Goal: Information Seeking & Learning: Learn about a topic

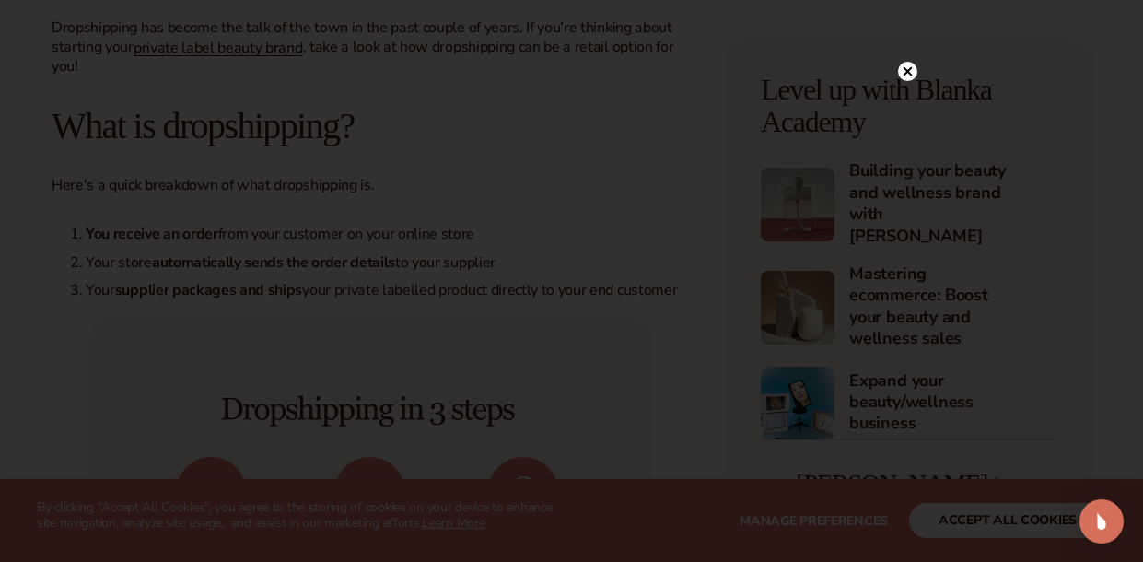
scroll to position [658, 0]
click at [909, 67] on circle at bounding box center [907, 71] width 19 height 19
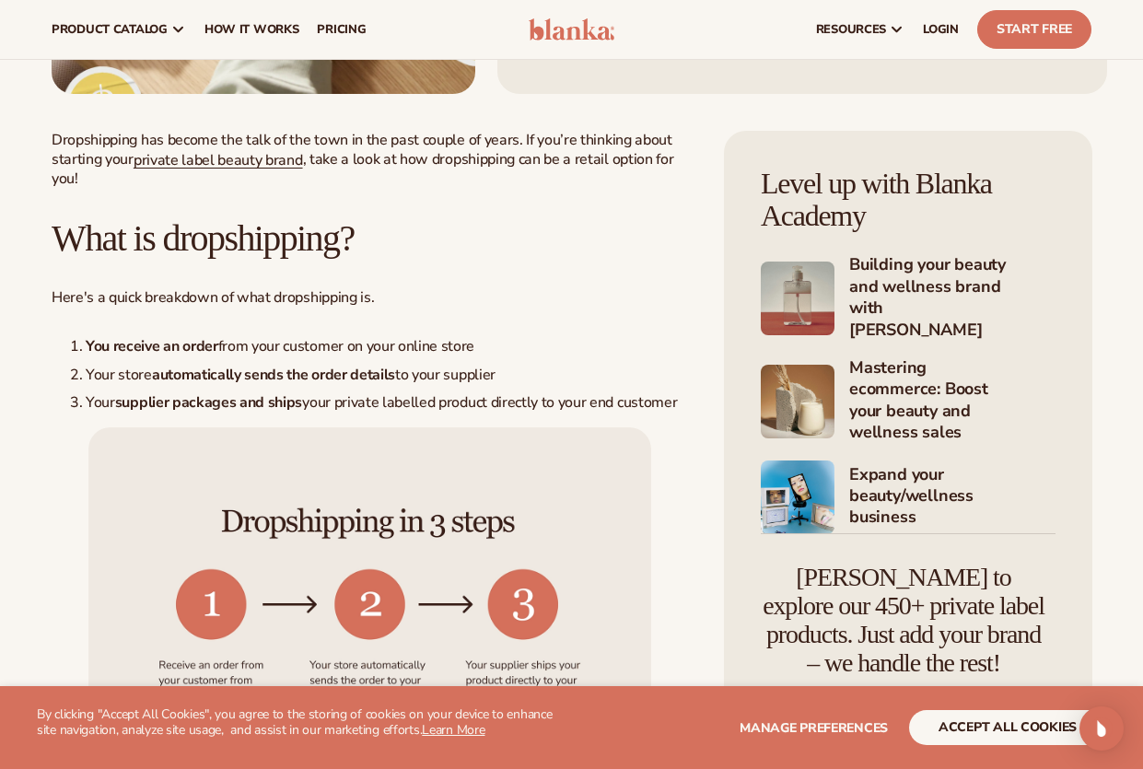
scroll to position [479, 0]
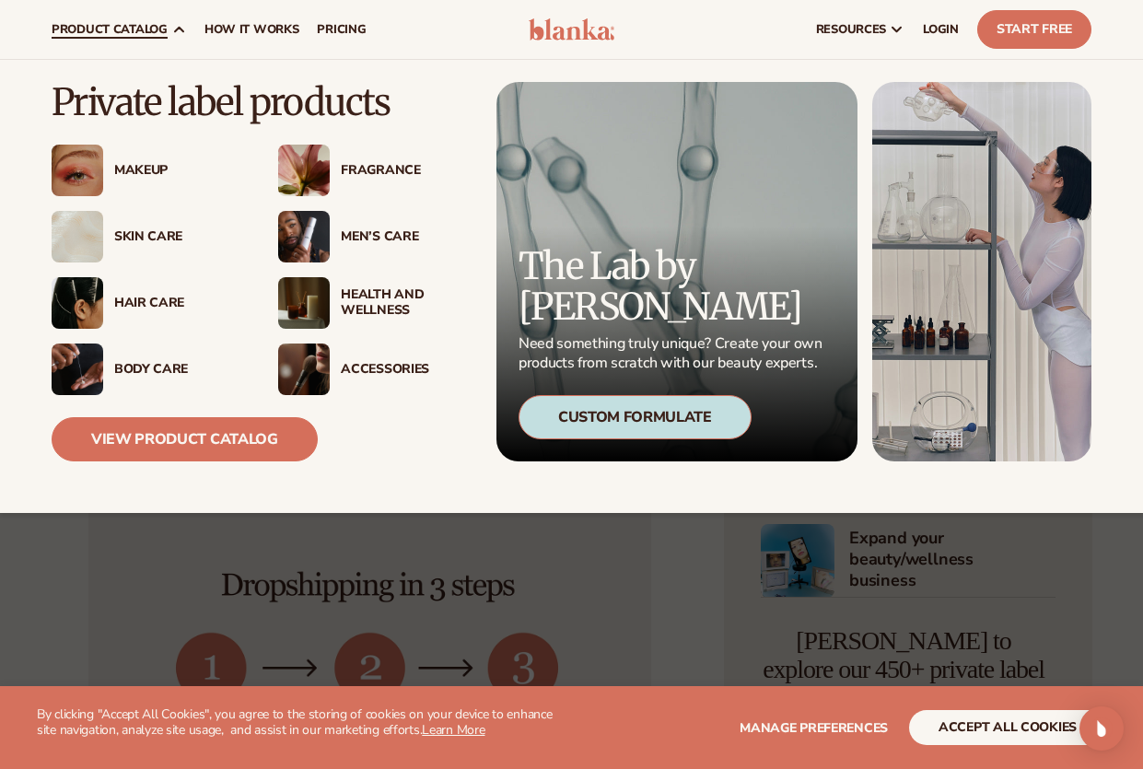
click at [144, 231] on div "Skin Care" at bounding box center [177, 237] width 127 height 16
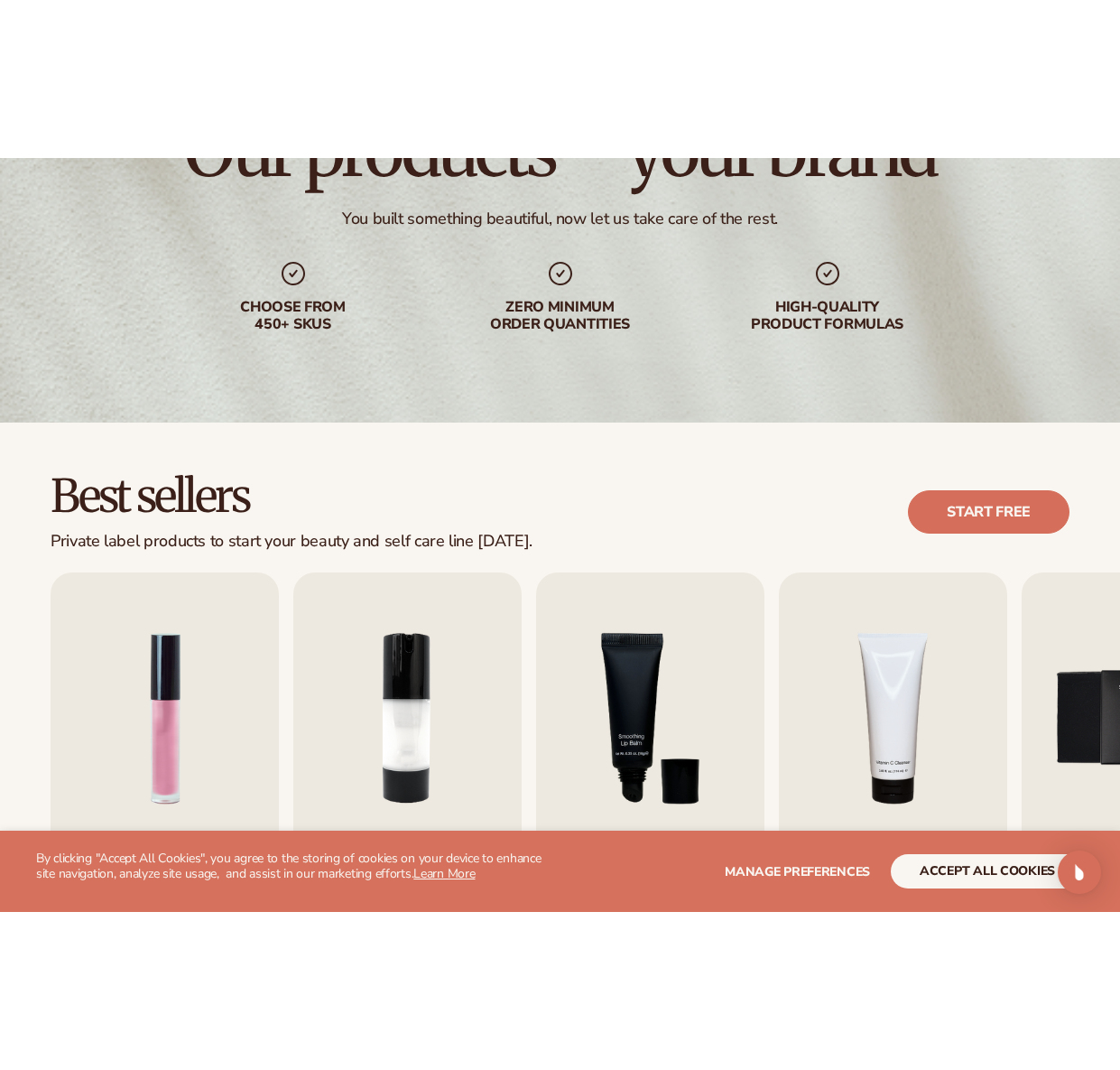
scroll to position [249, 0]
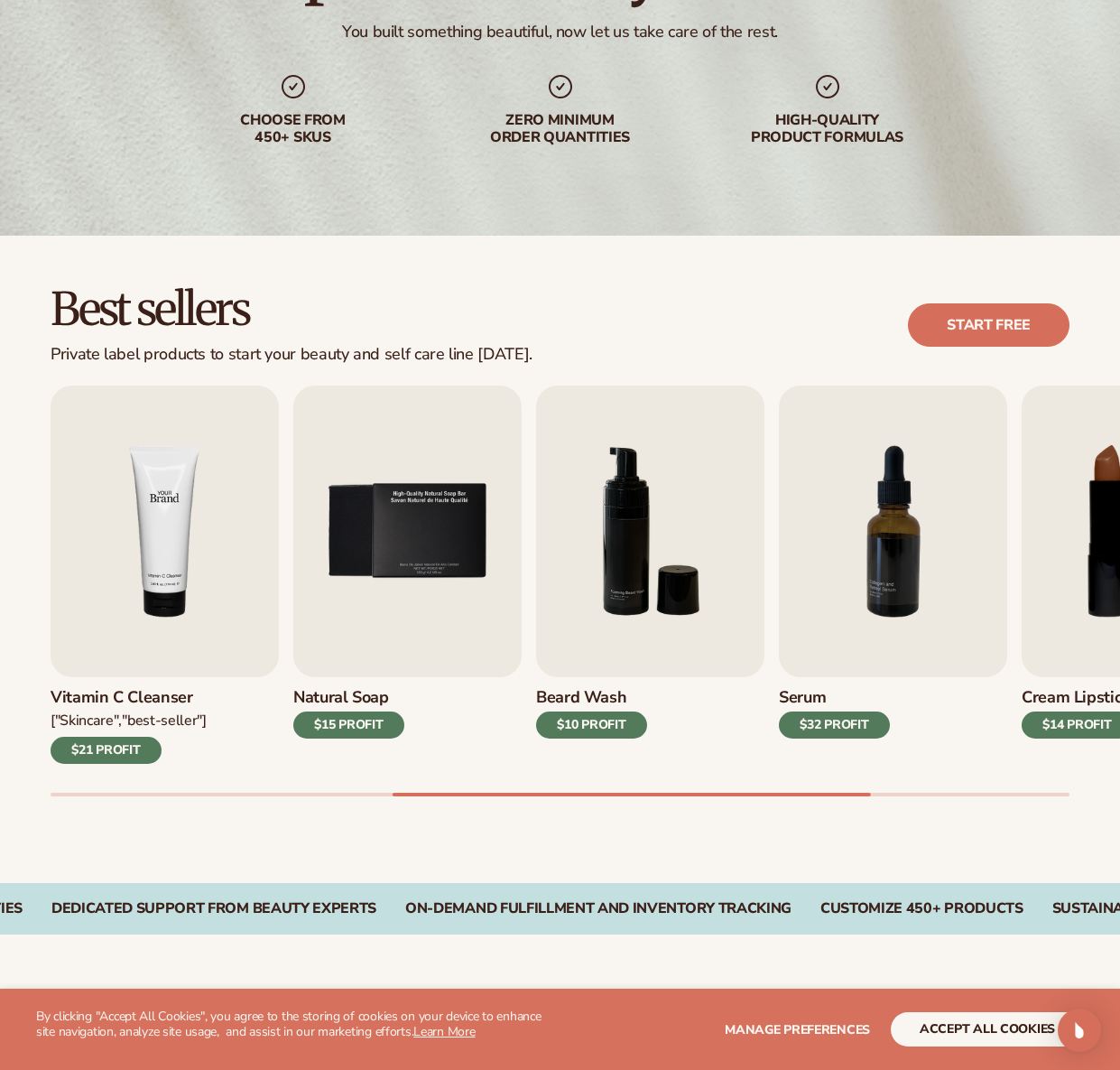
click at [165, 568] on img "4 / 9" at bounding box center [165, 531] width 228 height 292
click at [201, 489] on img "4 / 9" at bounding box center [165, 531] width 228 height 292
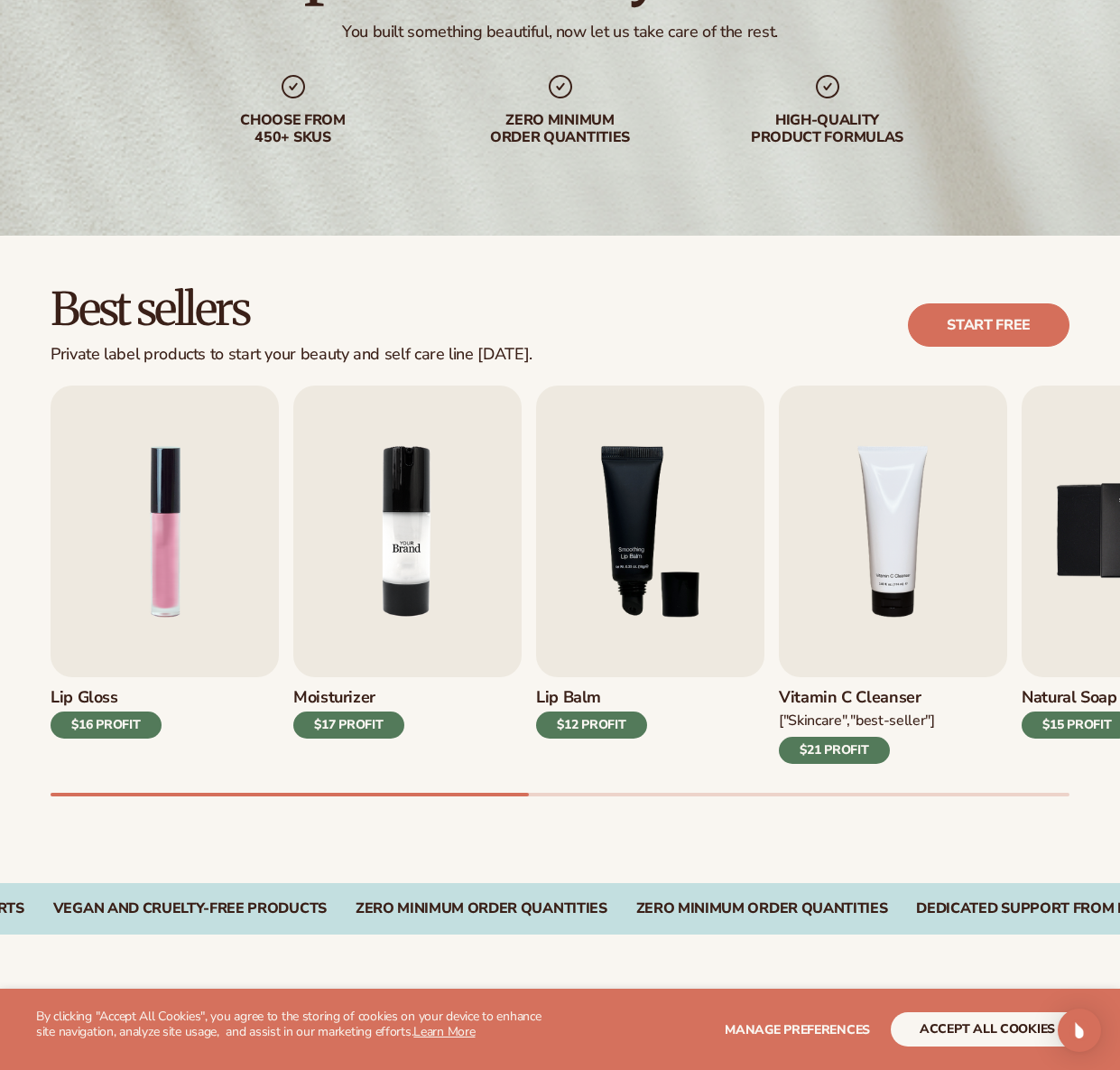
click at [395, 554] on img "2 / 9" at bounding box center [407, 531] width 228 height 292
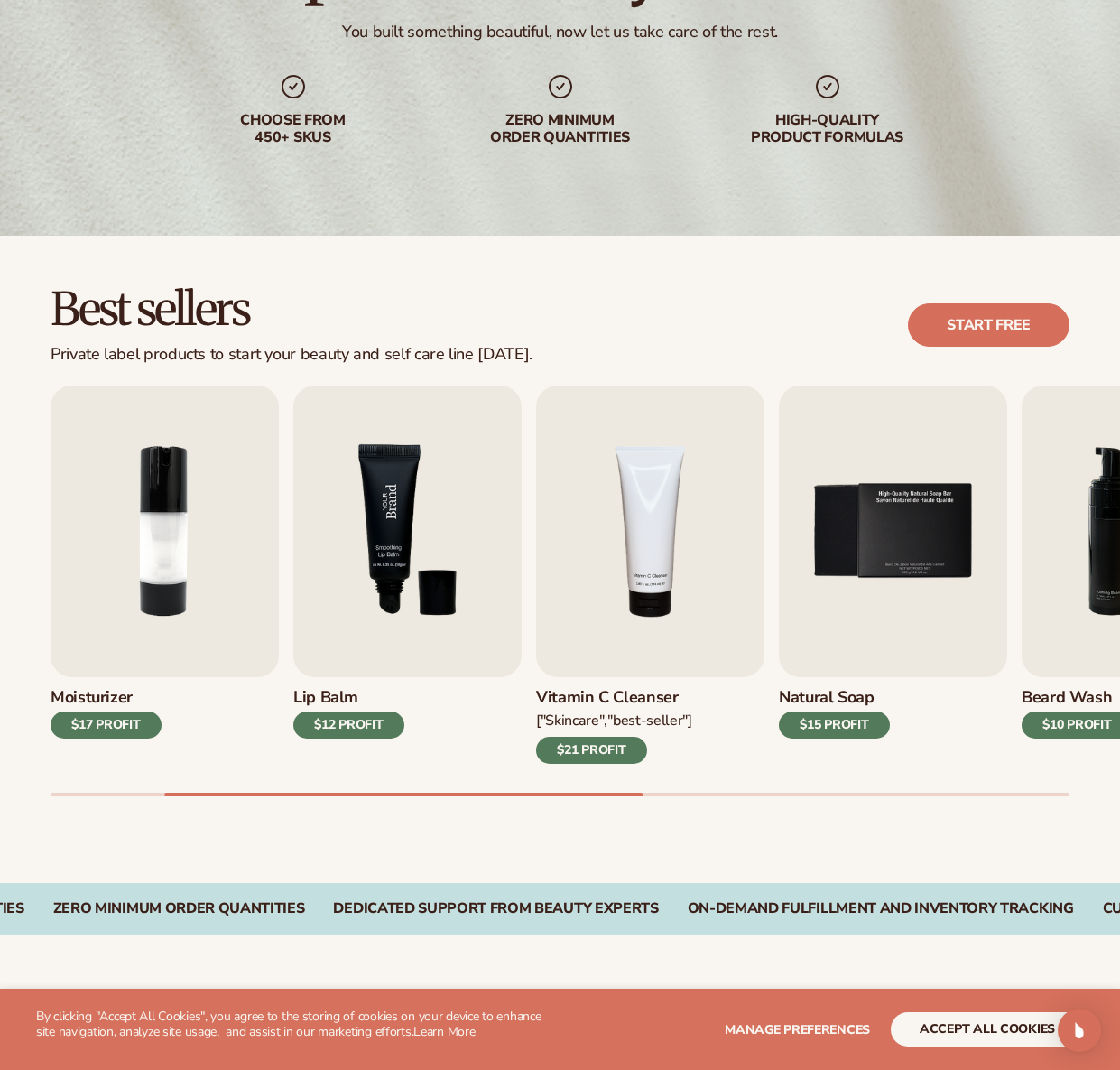
click at [403, 547] on img "3 / 9" at bounding box center [407, 531] width 228 height 292
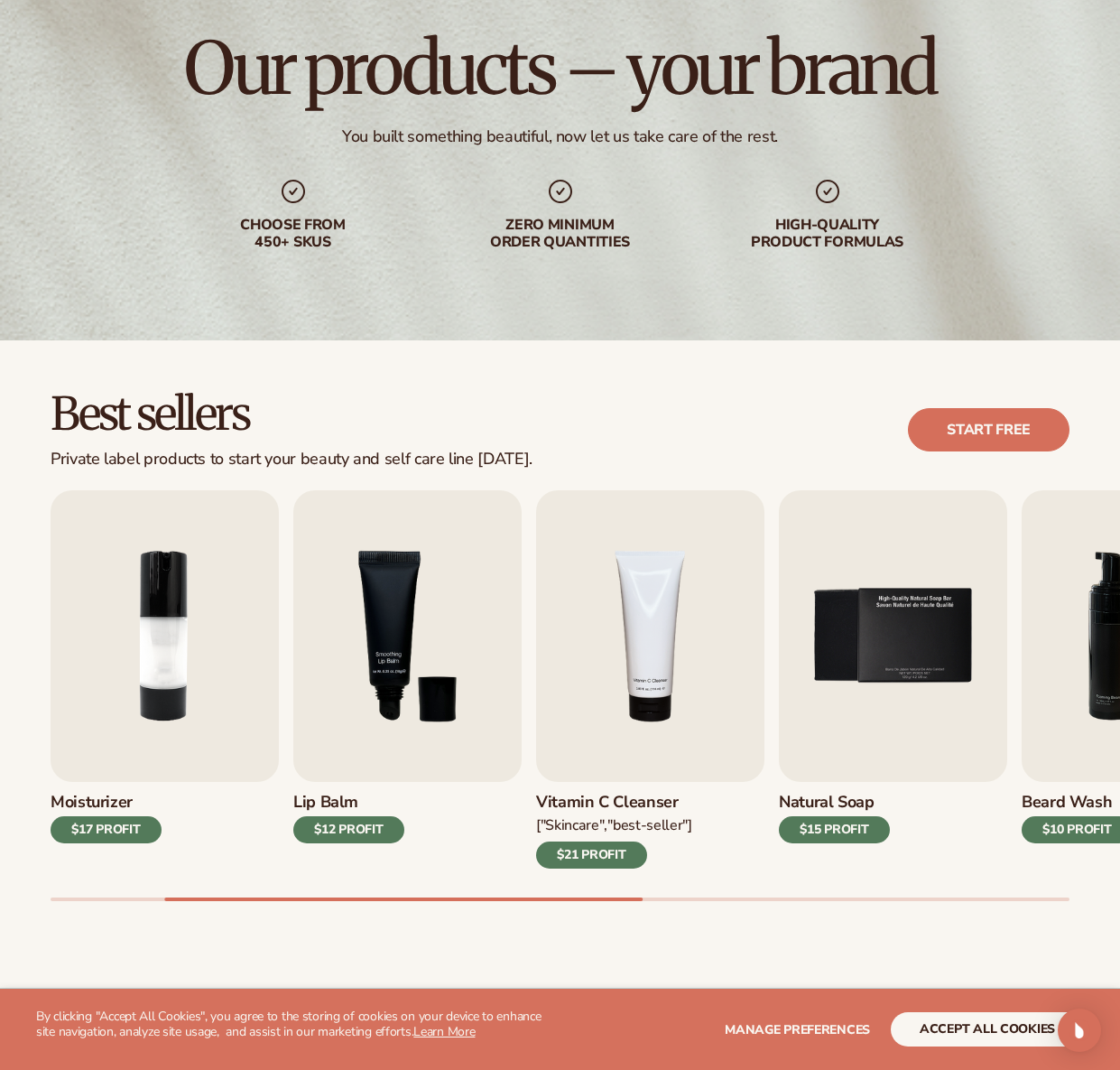
scroll to position [0, 0]
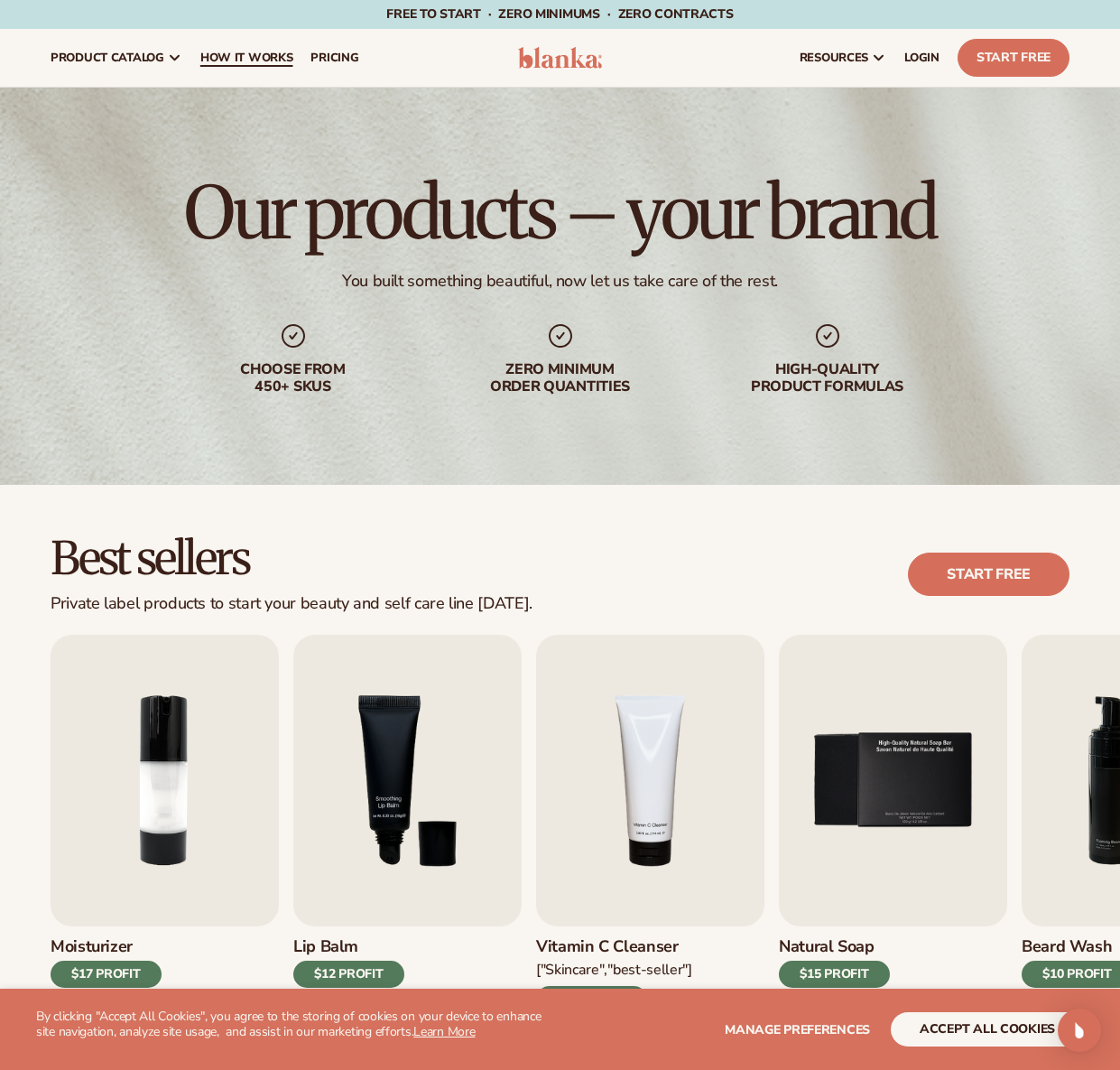
click at [259, 51] on span "How It Works" at bounding box center [247, 58] width 93 height 15
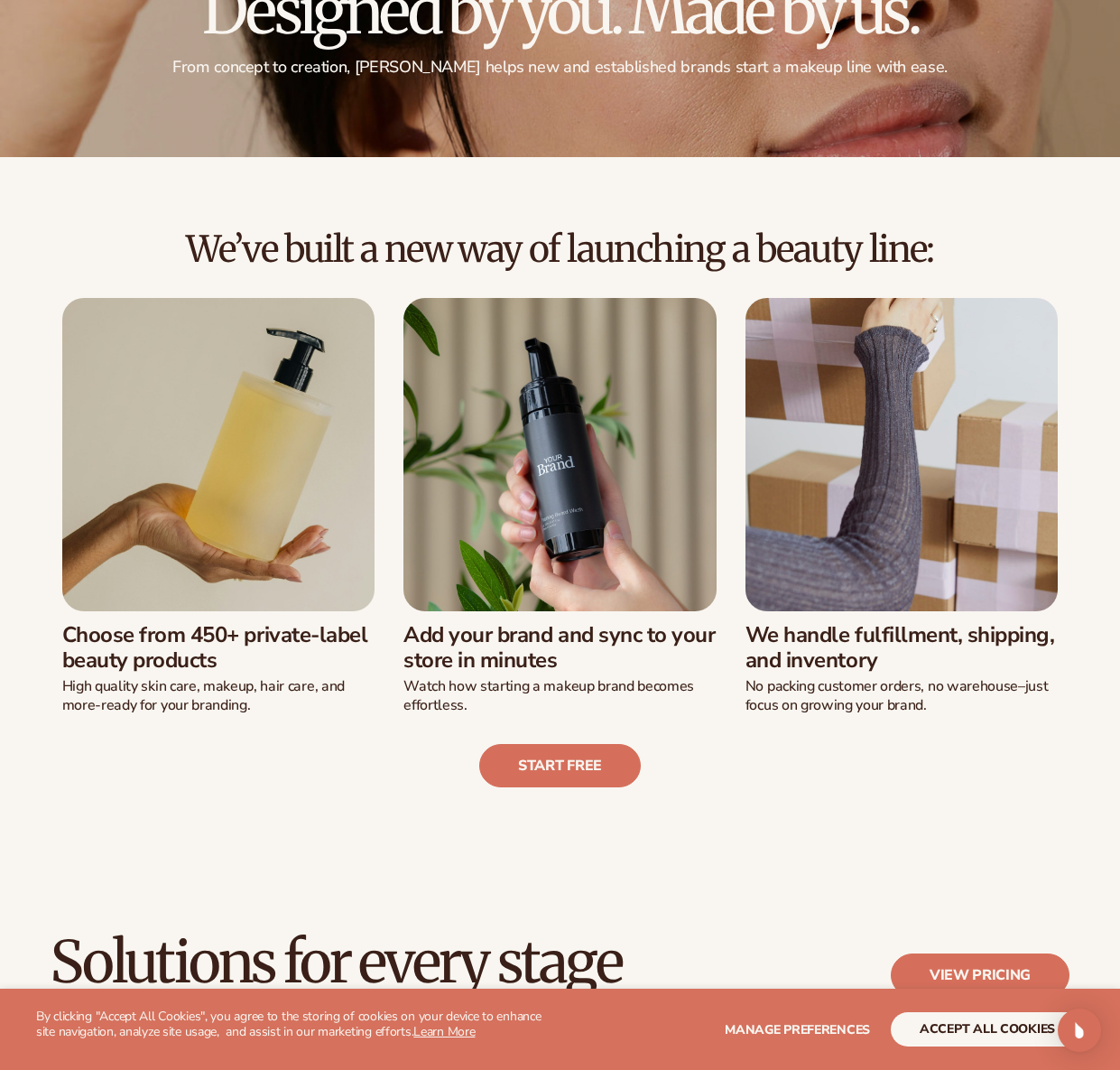
scroll to position [190, 0]
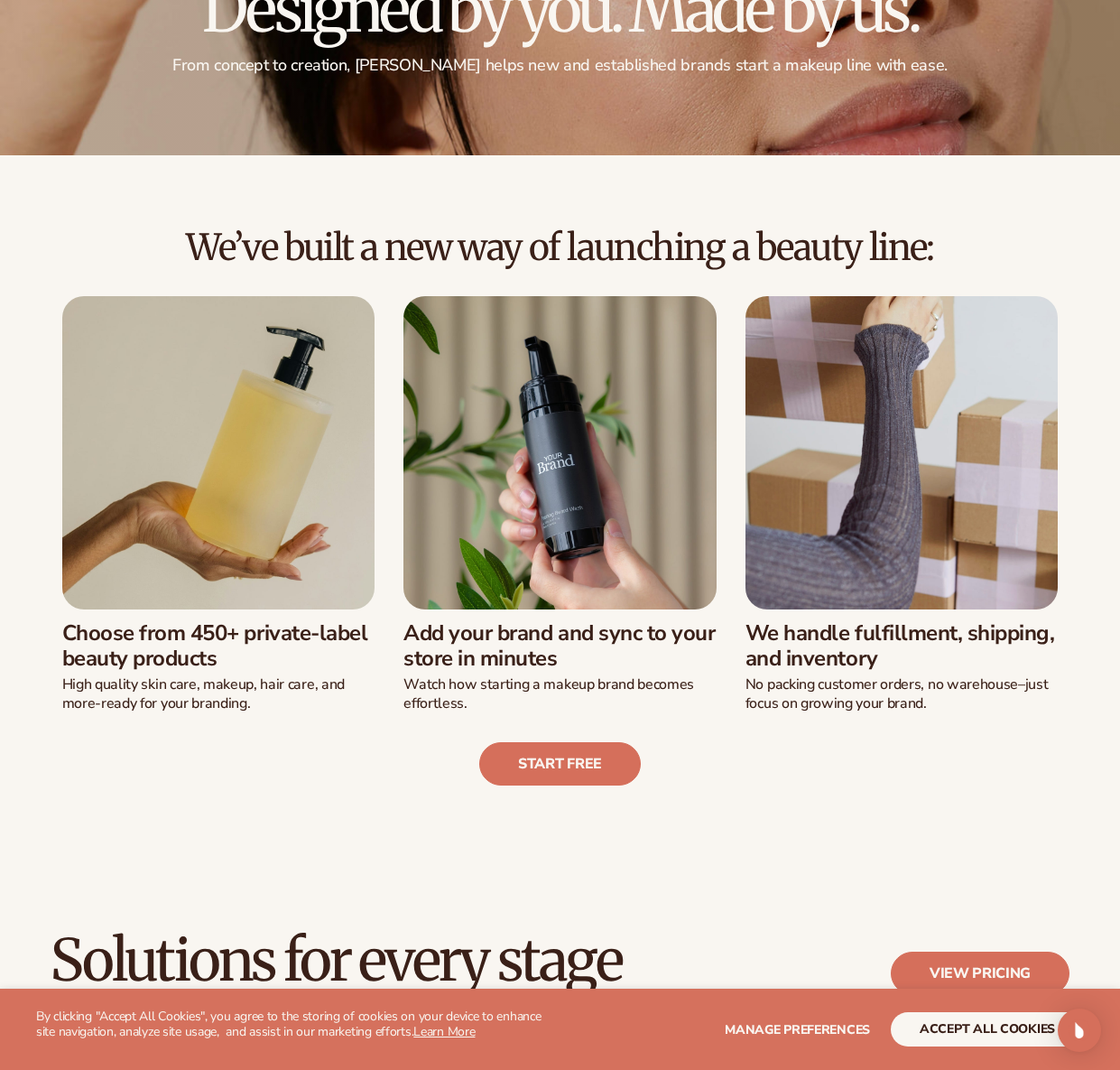
click at [260, 523] on img at bounding box center [219, 453] width 314 height 314
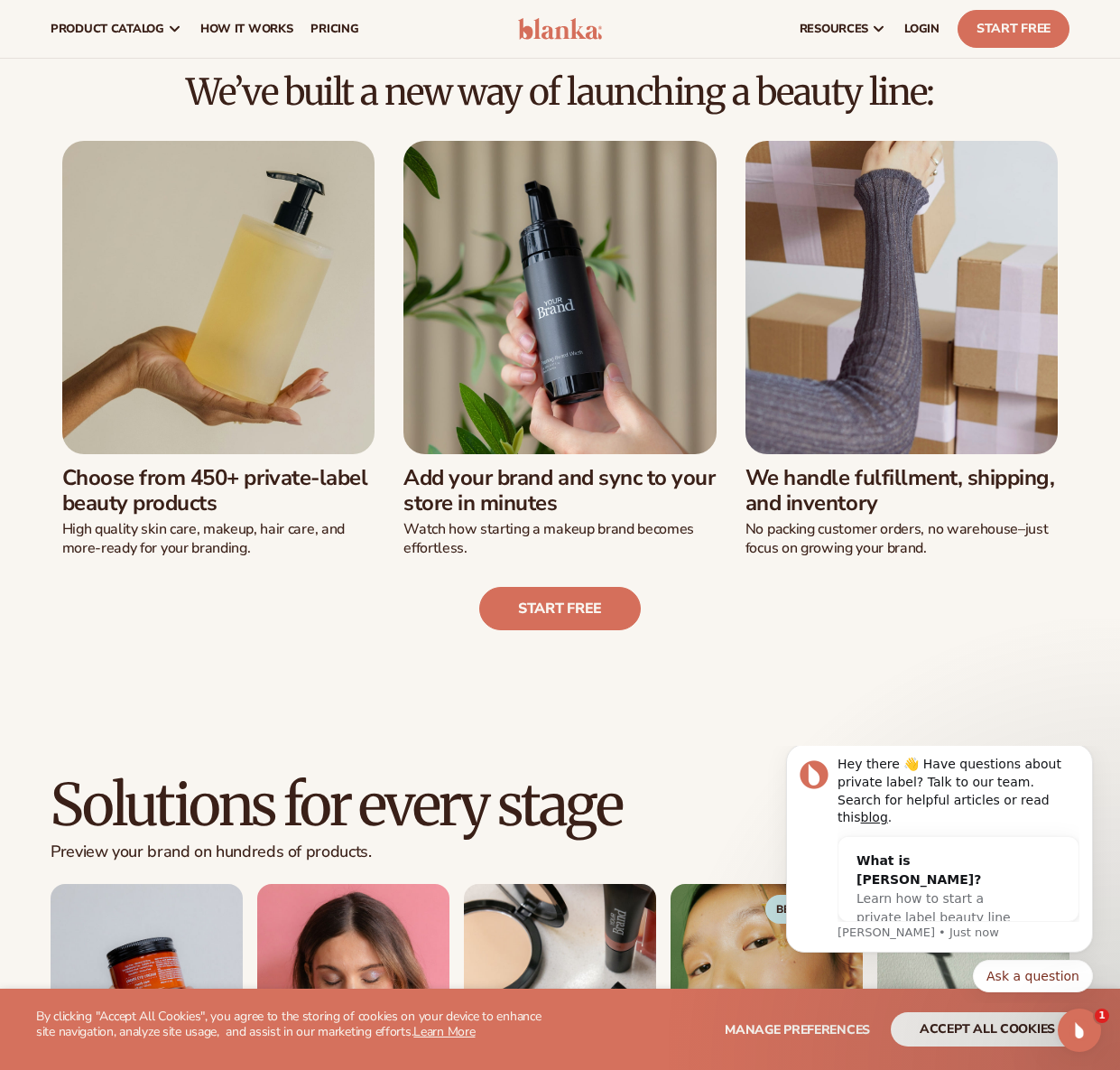
scroll to position [154, 0]
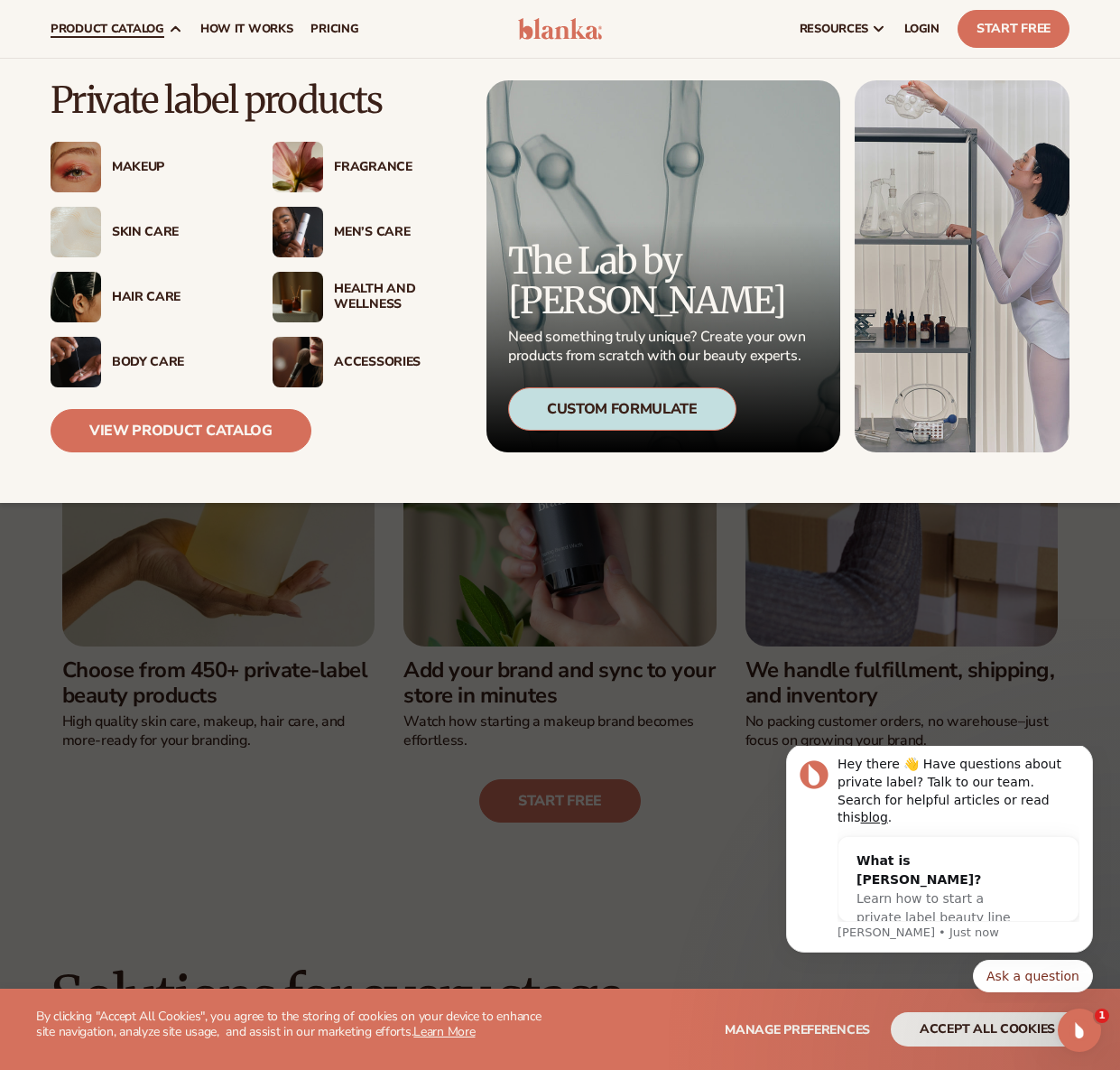
click at [143, 174] on div "Makeup" at bounding box center [173, 168] width 124 height 16
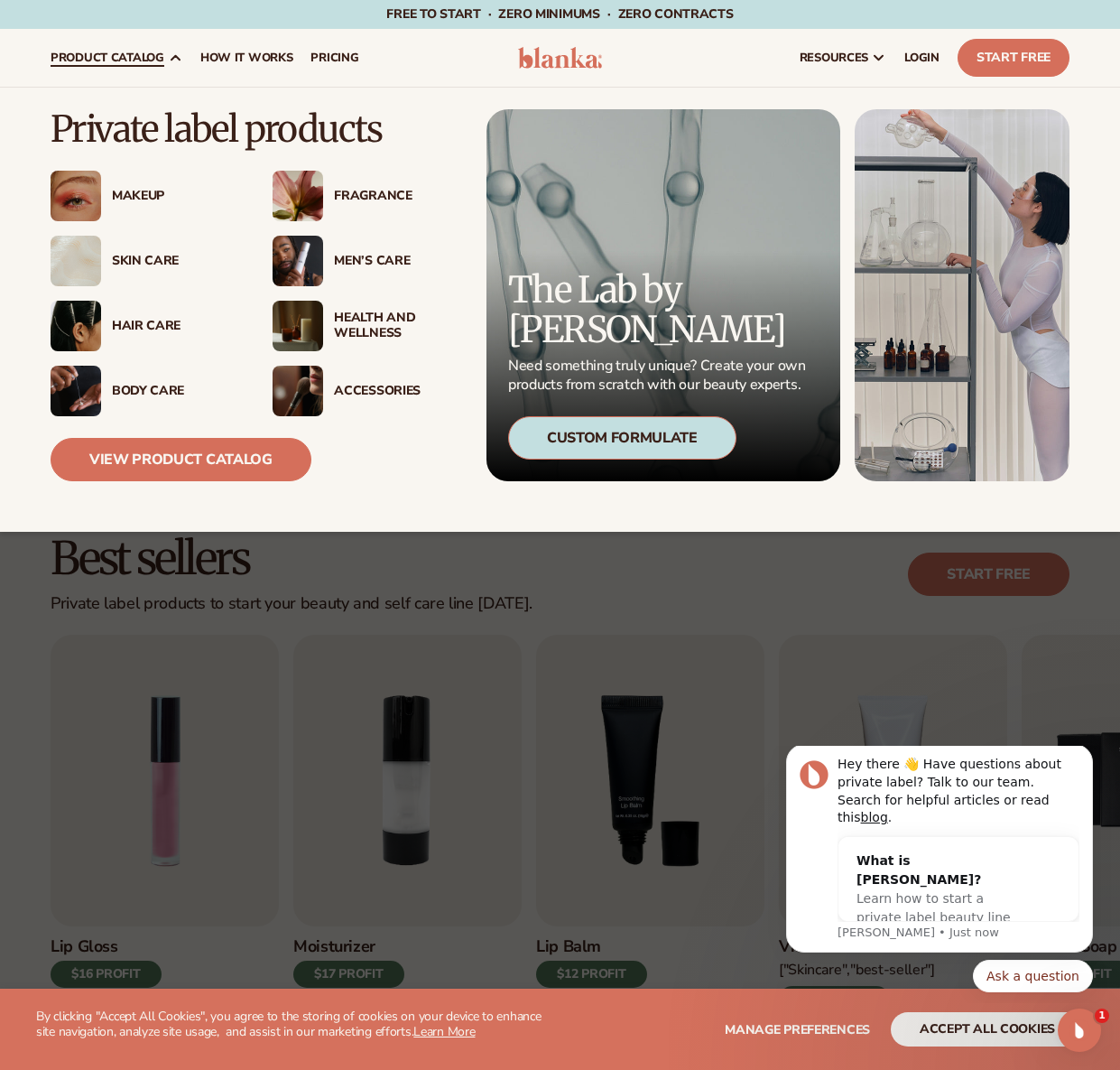
click at [132, 193] on div "Makeup" at bounding box center [173, 197] width 124 height 16
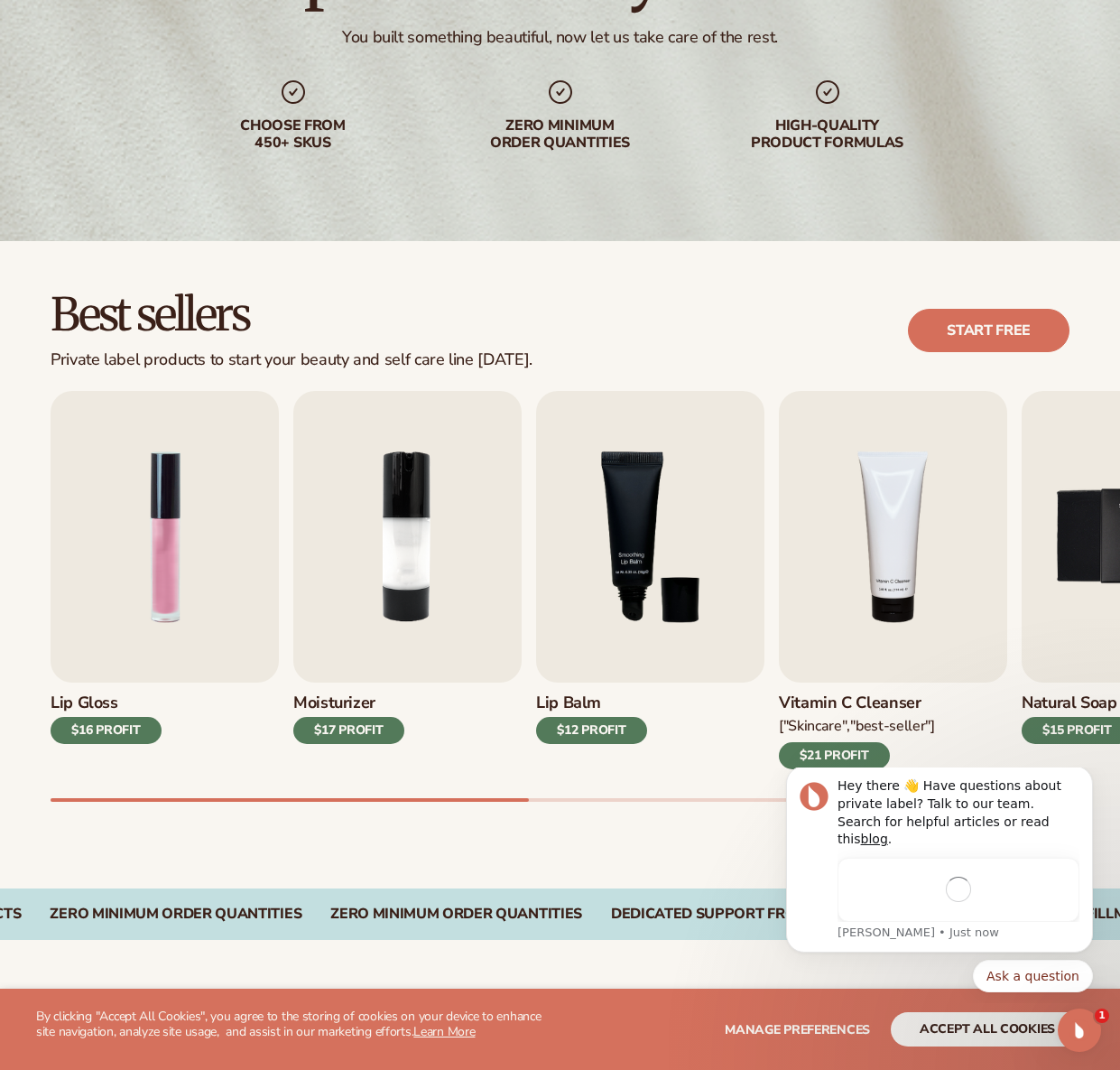
scroll to position [246, 0]
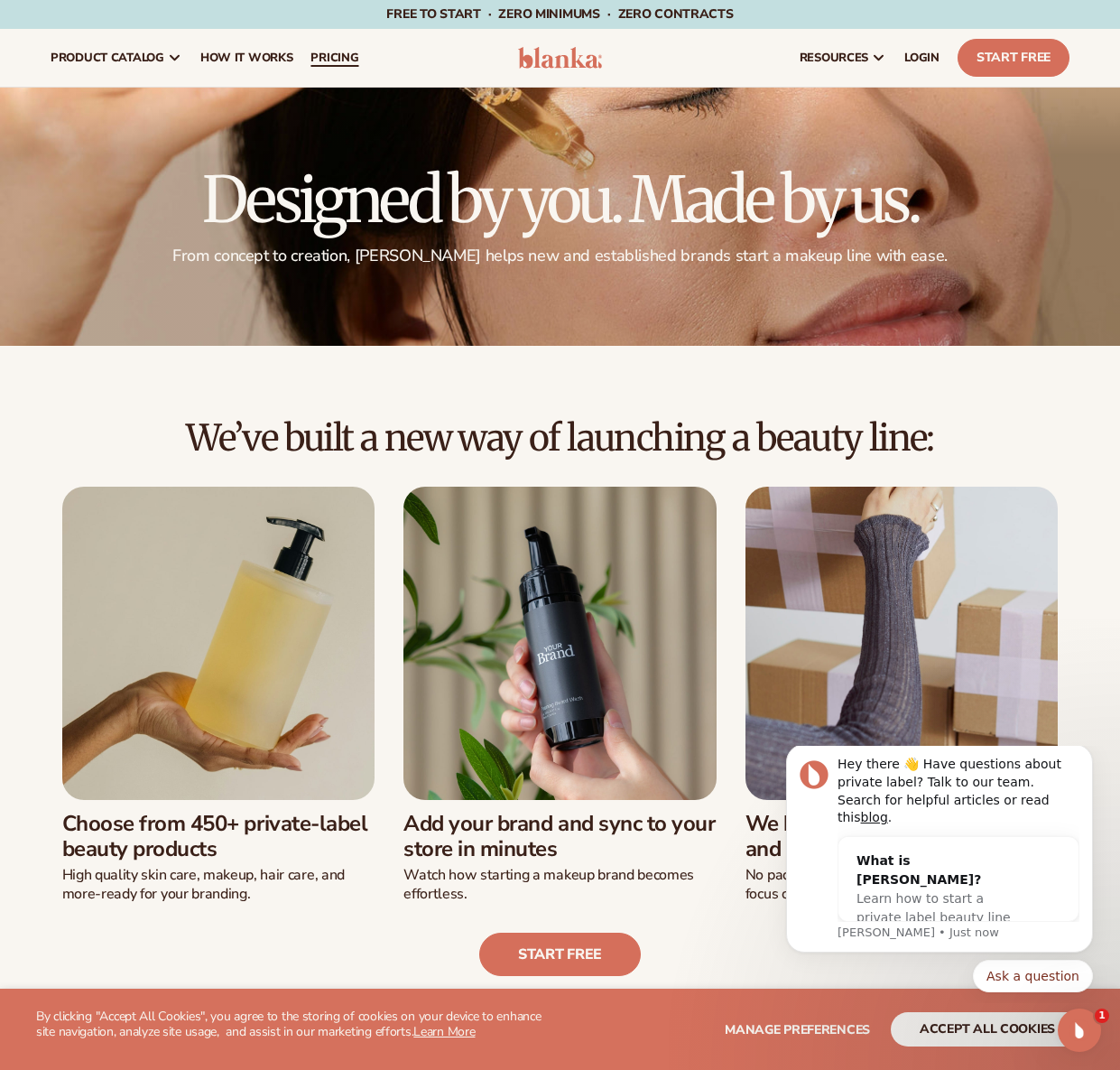
click at [335, 59] on span "pricing" at bounding box center [334, 58] width 48 height 15
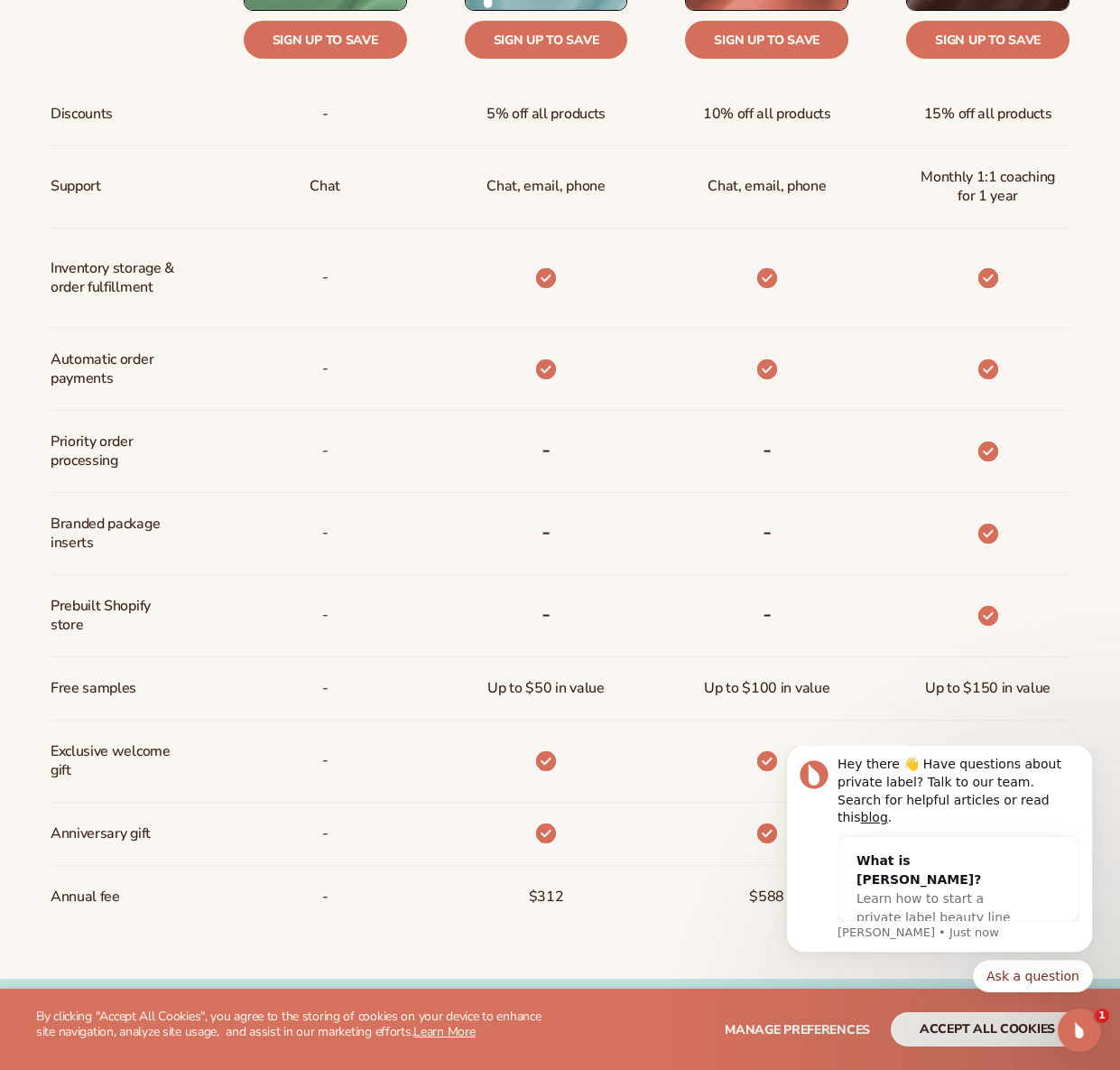
scroll to position [891, 0]
